Goal: Check status: Check status

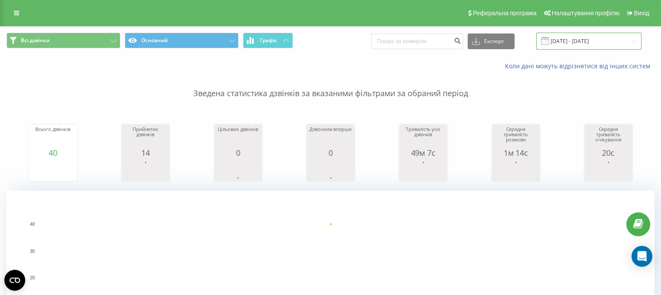
click at [582, 45] on input "09.06.2025 - 09.06.2025" at bounding box center [588, 41] width 105 height 17
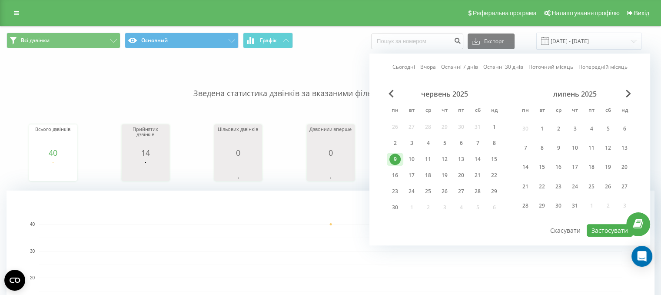
click at [632, 98] on div "липень 2025" at bounding box center [575, 93] width 116 height 9
click at [629, 93] on span "Next Month" at bounding box center [628, 93] width 5 height 8
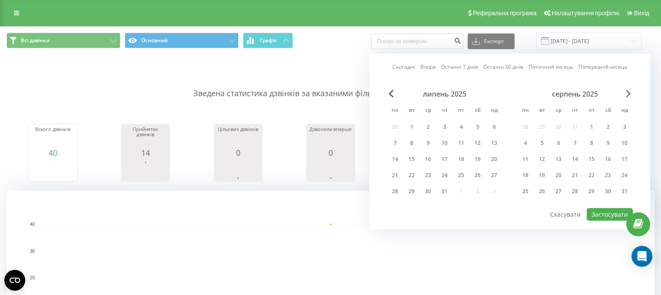
click at [629, 93] on span "Next Month" at bounding box center [628, 93] width 5 height 8
click at [430, 174] on div "20" at bounding box center [427, 174] width 11 height 11
click at [443, 174] on div "21" at bounding box center [444, 174] width 11 height 11
click at [423, 174] on div "20" at bounding box center [427, 174] width 11 height 11
click at [447, 175] on div "21" at bounding box center [444, 174] width 11 height 11
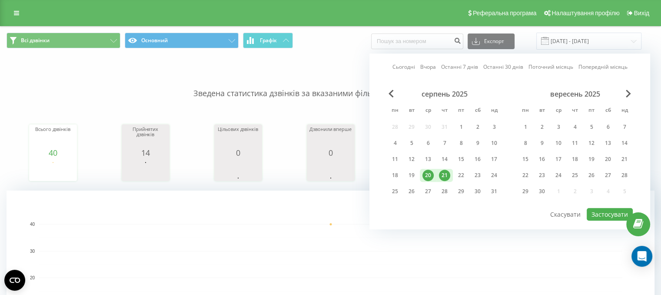
click at [447, 175] on div "21" at bounding box center [444, 174] width 11 height 11
click at [611, 211] on button "Застосувати" at bounding box center [610, 214] width 46 height 13
type input "[DATE] - [DATE]"
